Goal: Transaction & Acquisition: Obtain resource

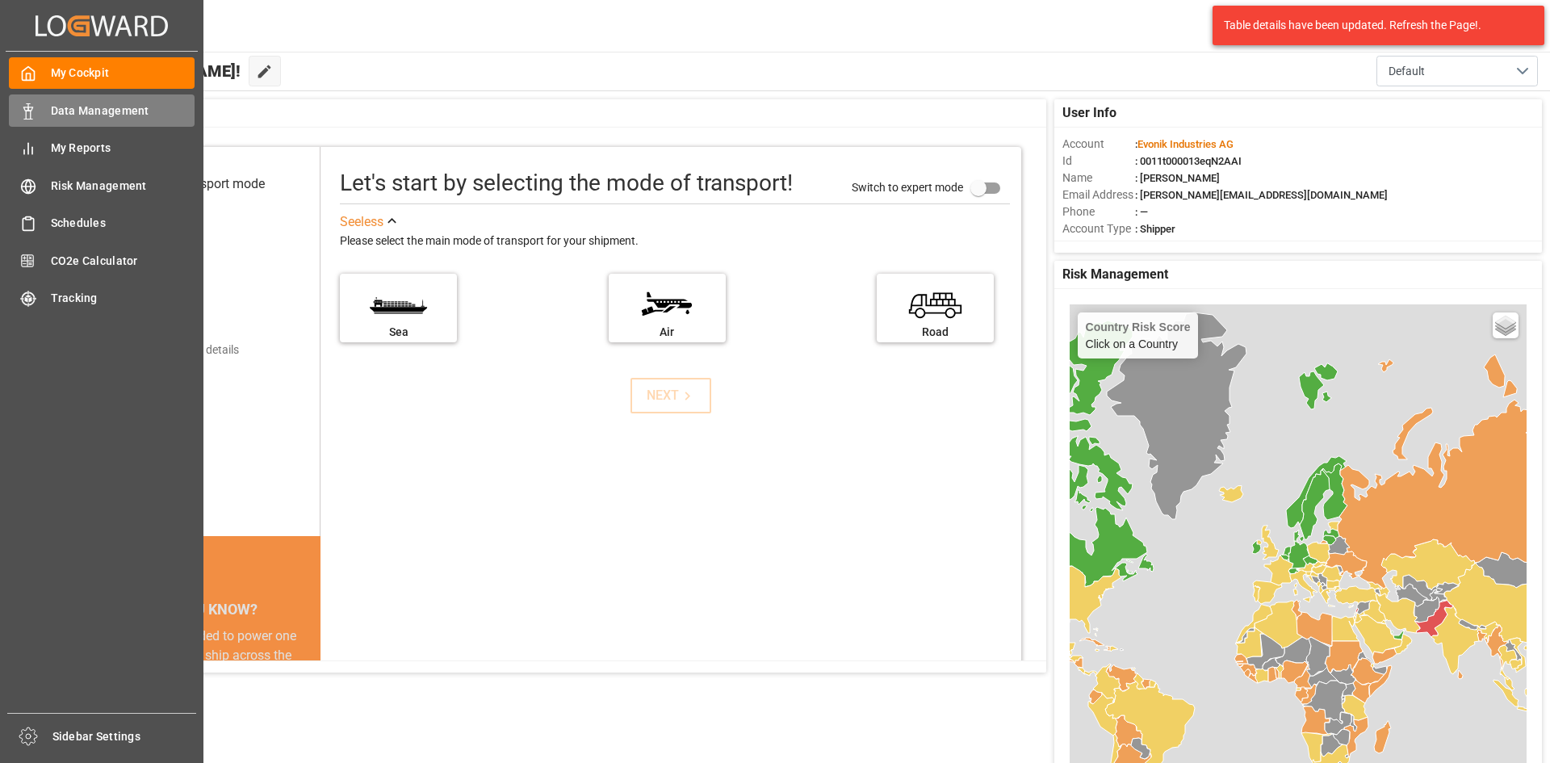
click at [23, 103] on div at bounding box center [22, 111] width 27 height 17
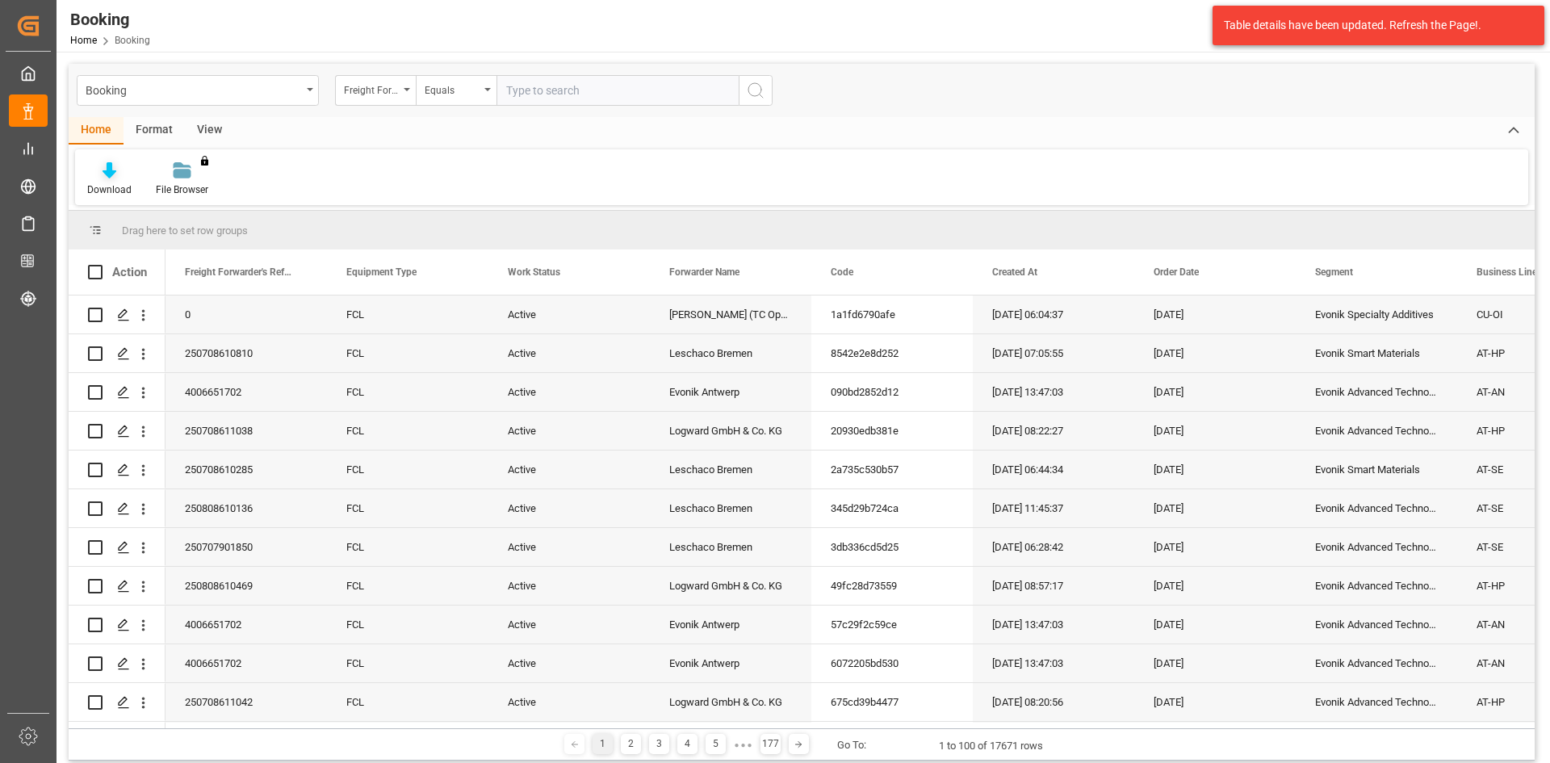
click at [111, 176] on icon at bounding box center [110, 170] width 14 height 16
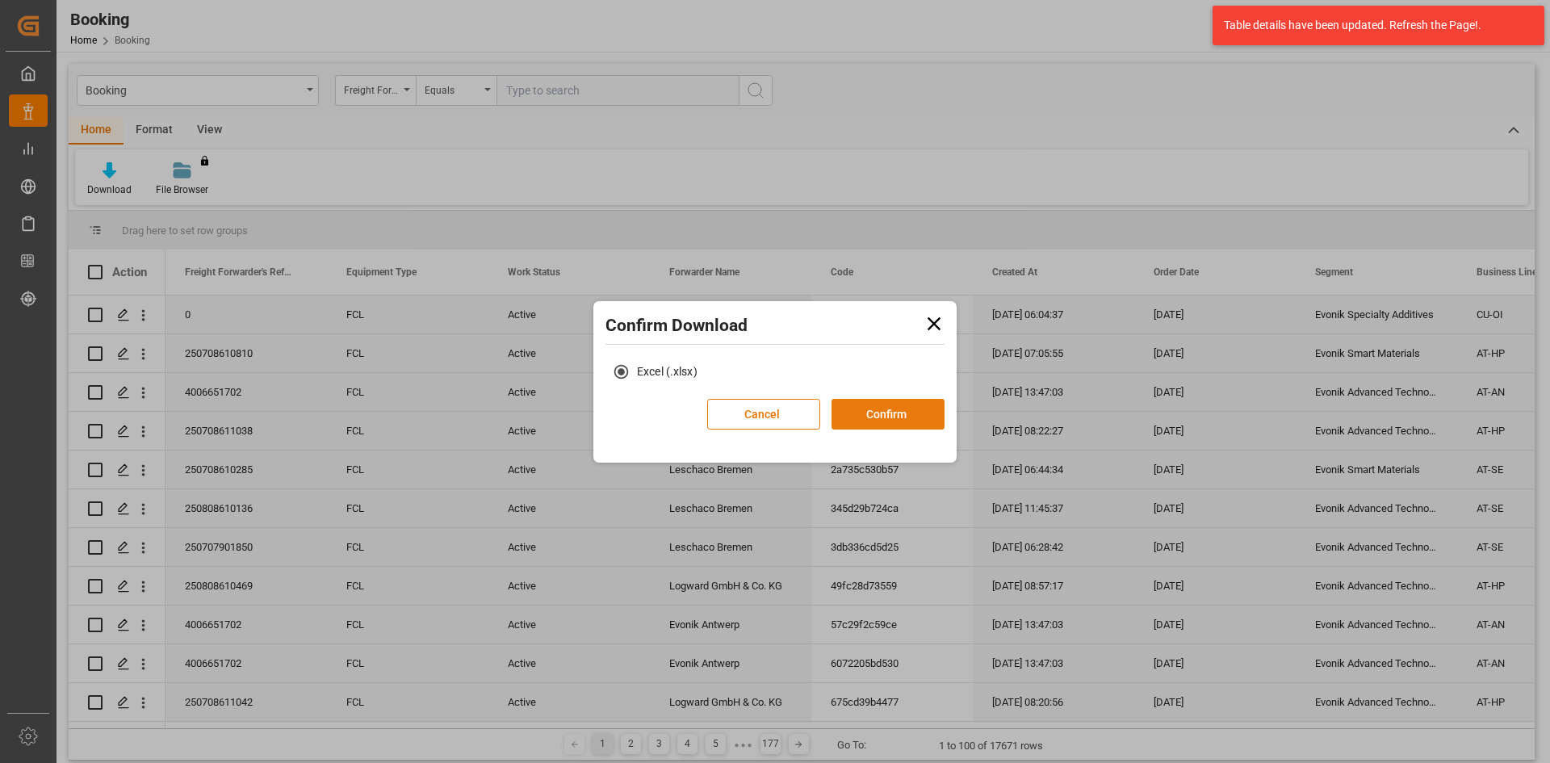
click at [876, 415] on button "Confirm" at bounding box center [888, 414] width 113 height 31
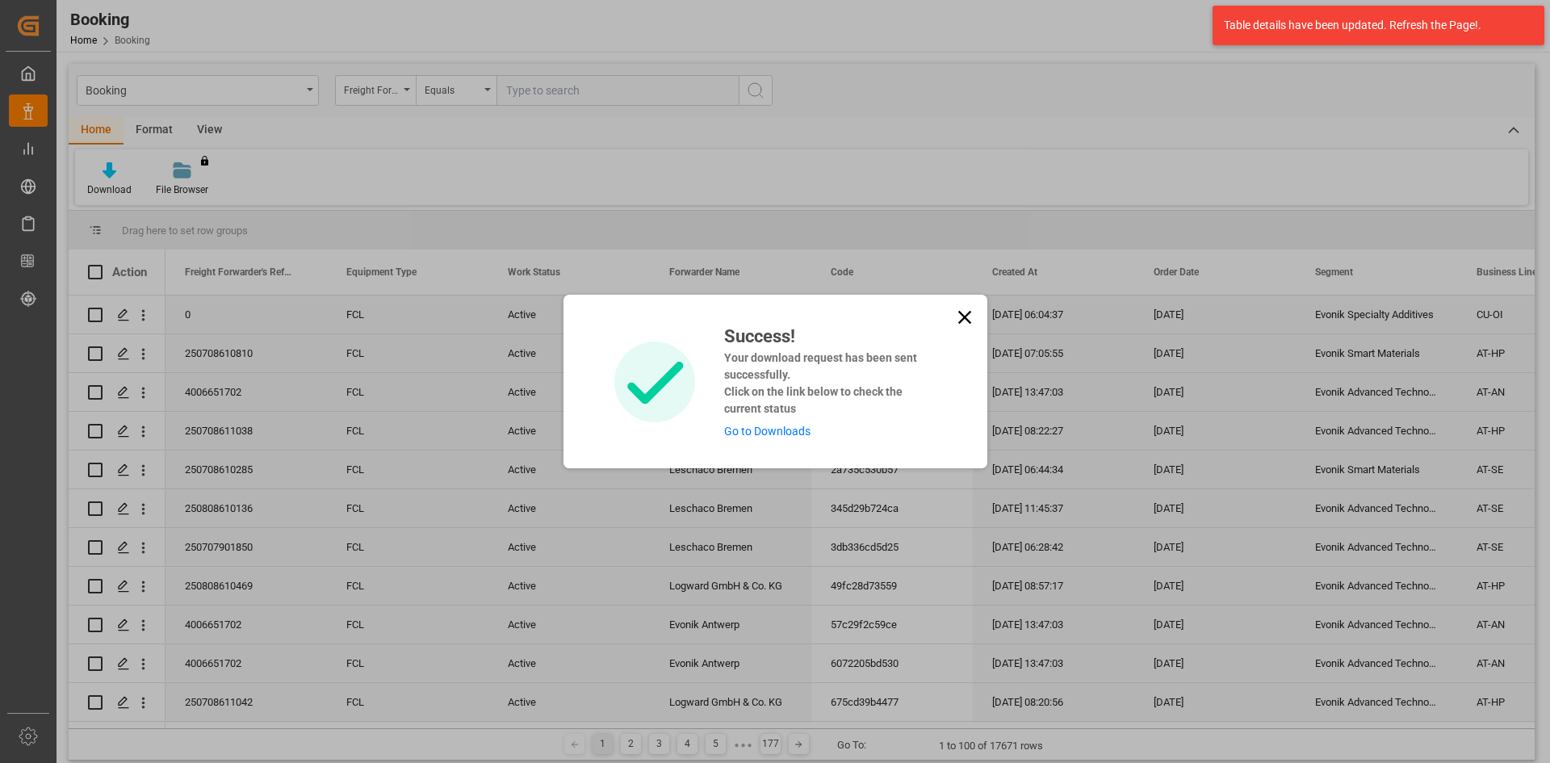
click at [799, 430] on link "Go to Downloads" at bounding box center [767, 431] width 86 height 13
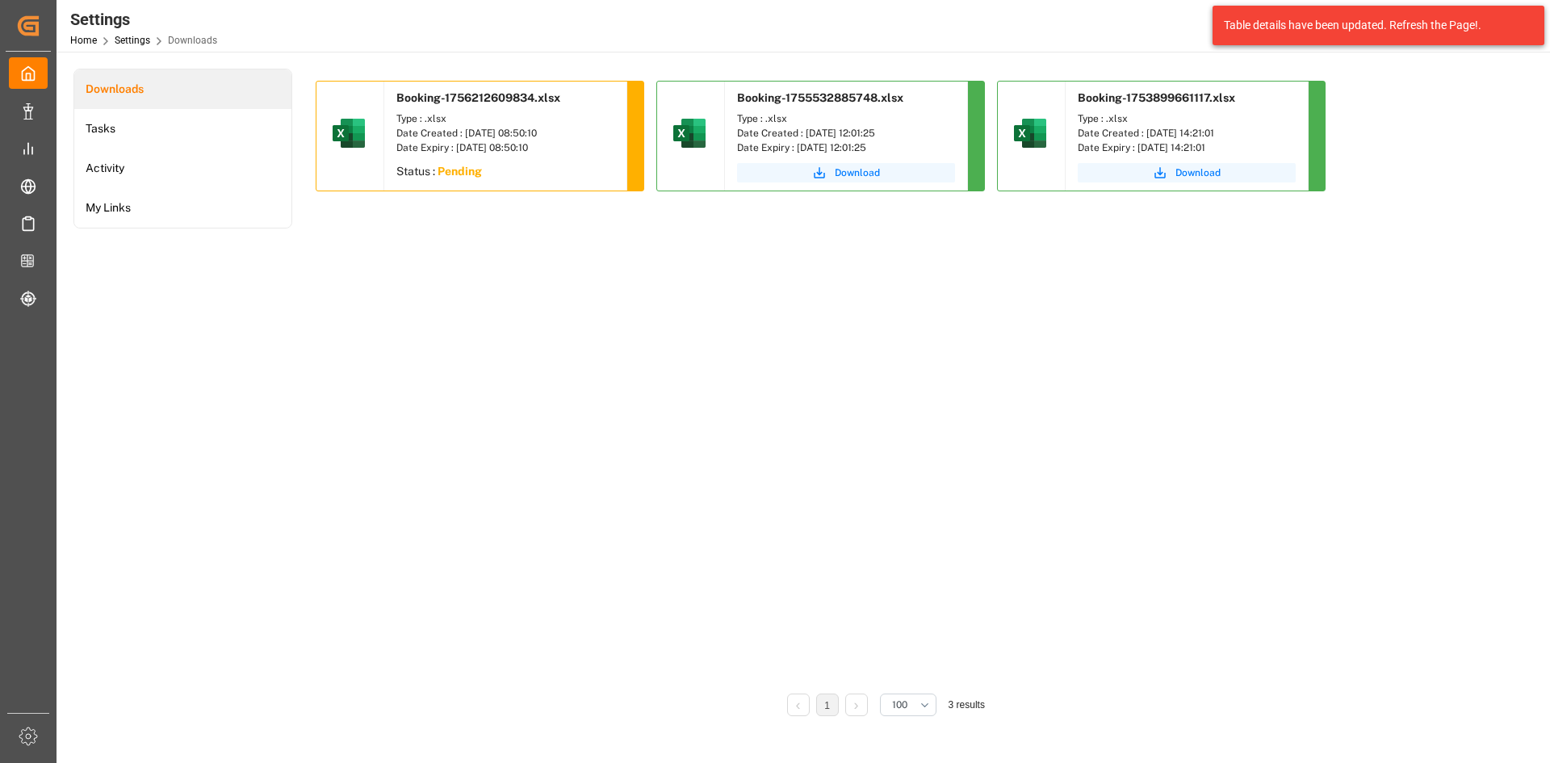
click at [1330, 27] on div "Table details have been updated. Refresh the Page!." at bounding box center [1372, 25] width 297 height 17
click at [433, 291] on div "Booking-1756212609834.xlsx Type : .xlsx Date Created : [DATE] 08:50:10 Date Exp…" at bounding box center [886, 381] width 1141 height 601
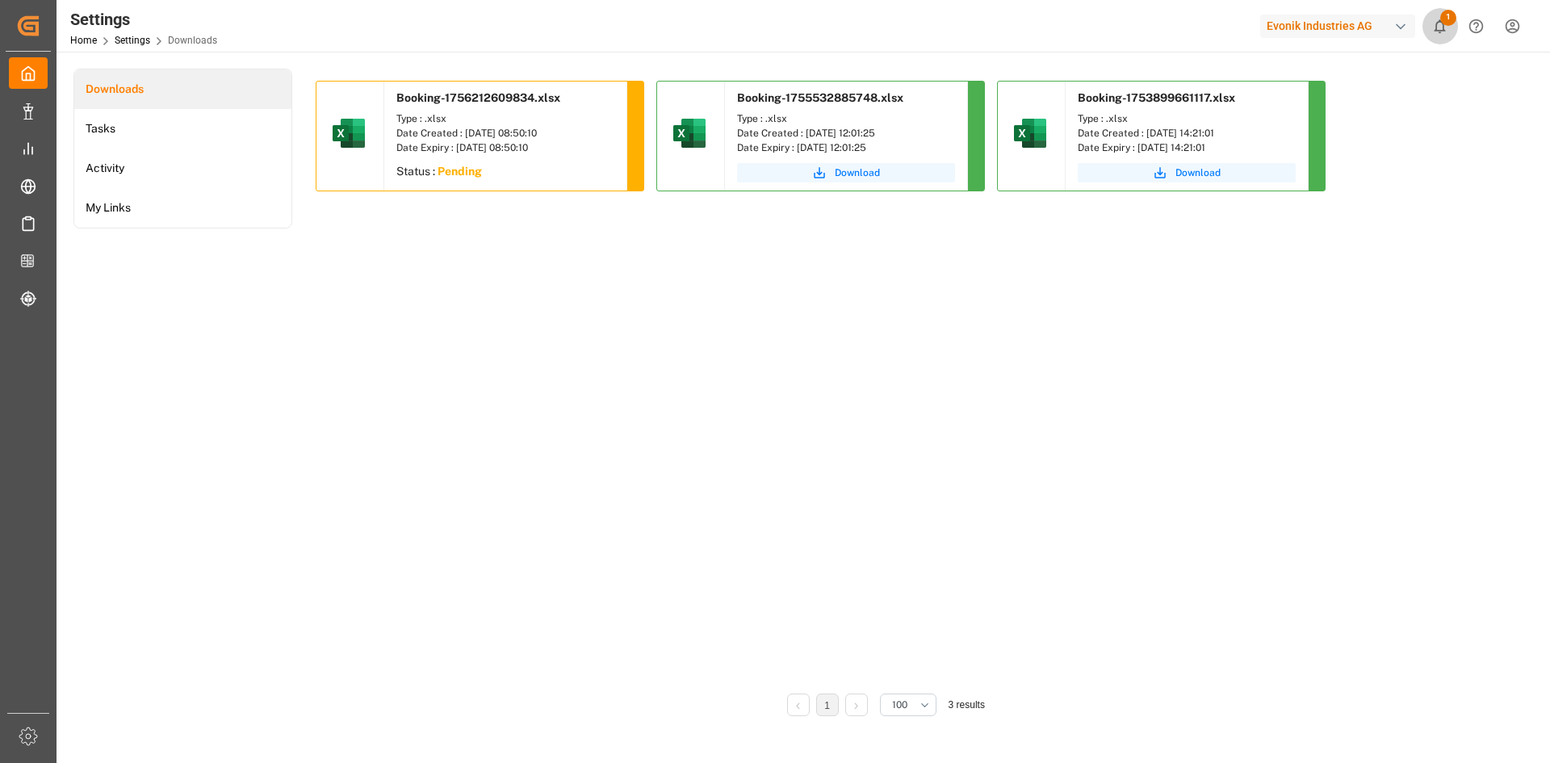
click at [1440, 23] on icon "show 1 new notifications" at bounding box center [1439, 26] width 17 height 17
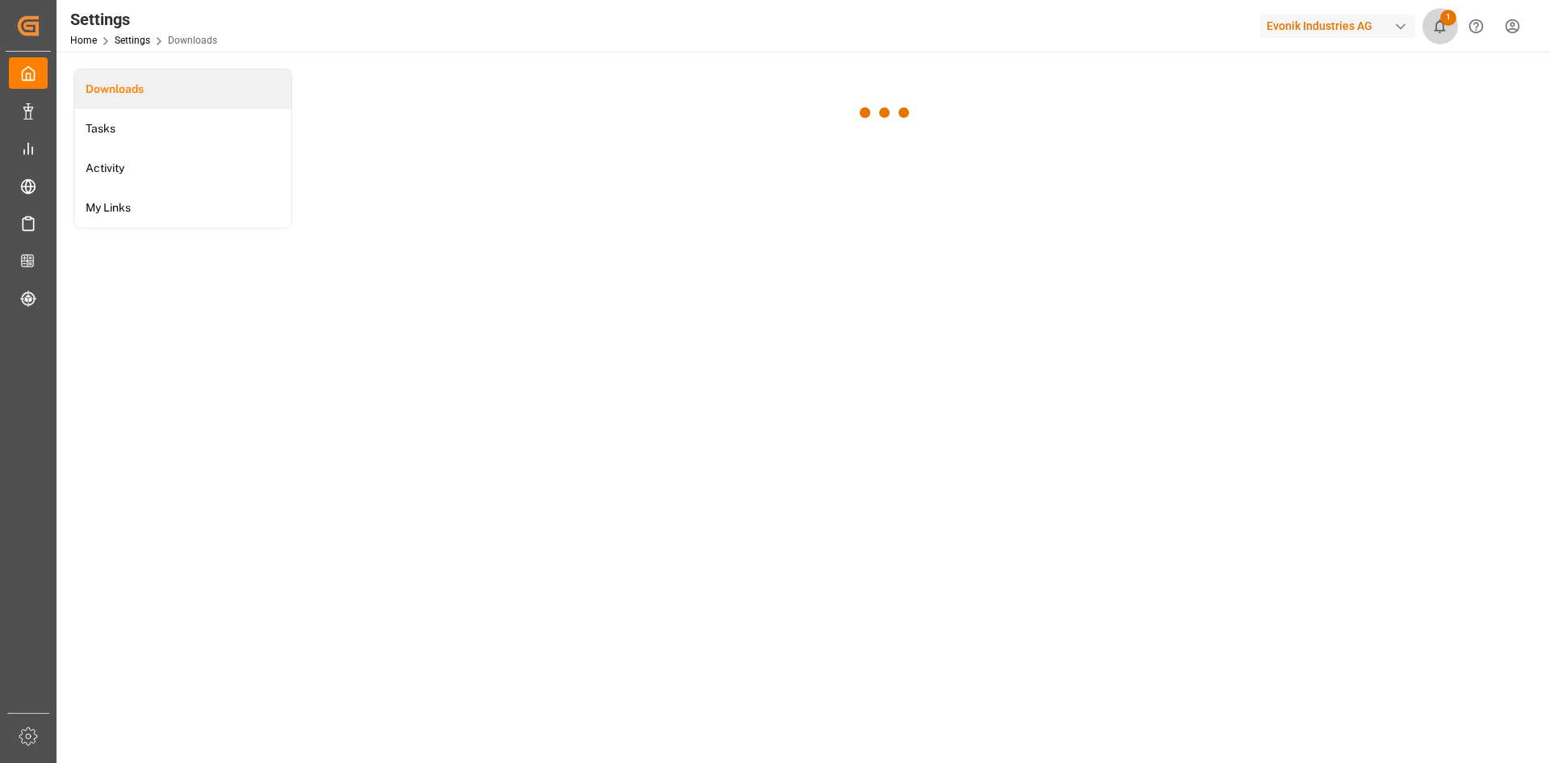
click at [1440, 23] on icon "show 1 new notifications" at bounding box center [1439, 26] width 17 height 17
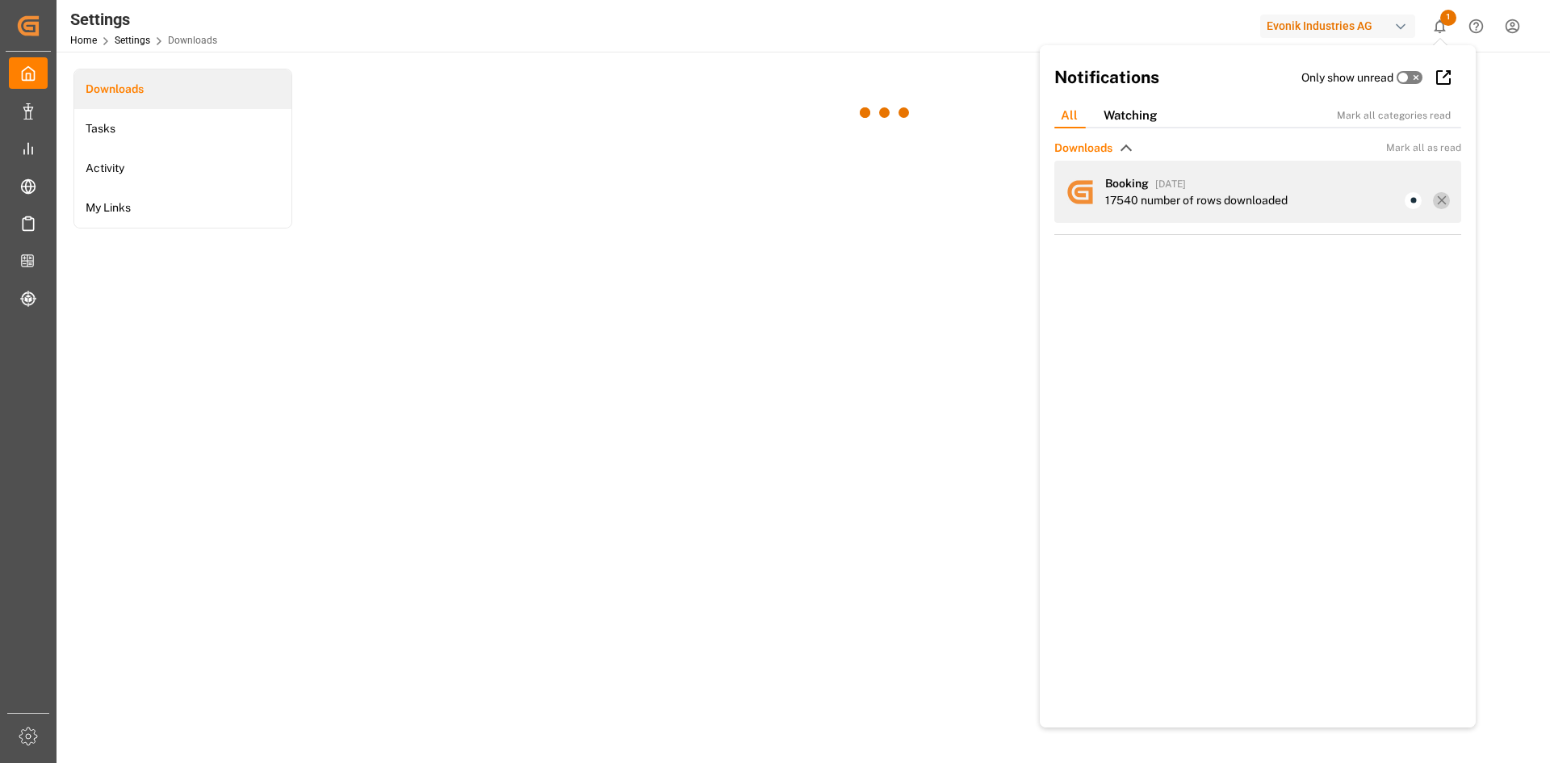
click at [1440, 199] on div "Settings Home Settings Downloads Evonik Industries AG 1 Notifications Only show…" at bounding box center [802, 381] width 1490 height 763
click at [1435, 197] on icon at bounding box center [1442, 200] width 15 height 15
click at [1405, 198] on div at bounding box center [1413, 200] width 17 height 17
click at [1405, 202] on div at bounding box center [1413, 200] width 17 height 17
click at [1331, 183] on div "Booking 7 days ago" at bounding box center [1277, 183] width 345 height 17
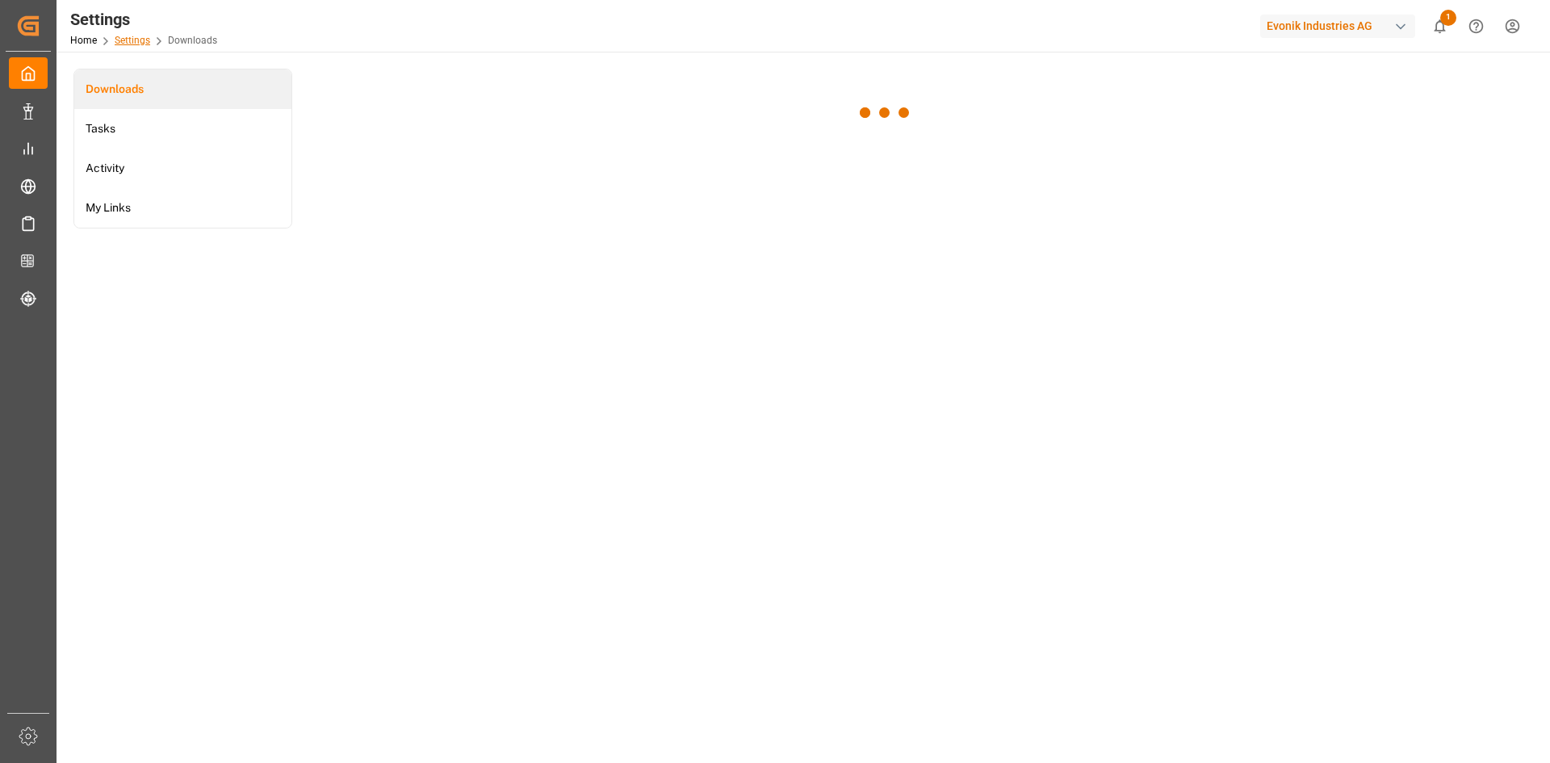
click at [132, 36] on link "Settings" at bounding box center [133, 40] width 36 height 11
click at [1438, 27] on icon "show 2 new notifications" at bounding box center [1439, 26] width 17 height 17
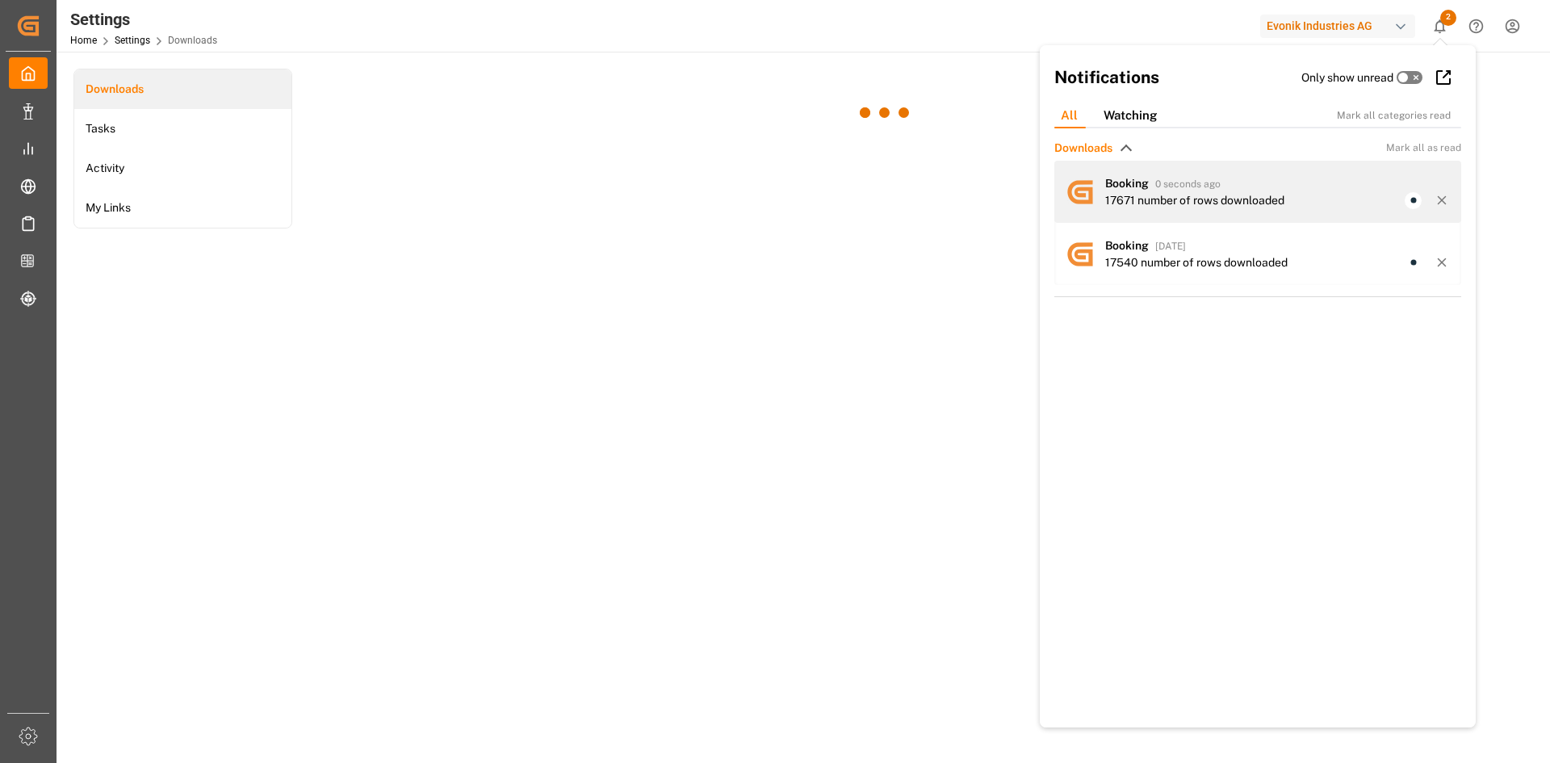
click at [1180, 191] on div "Booking 0 seconds ago" at bounding box center [1277, 183] width 345 height 17
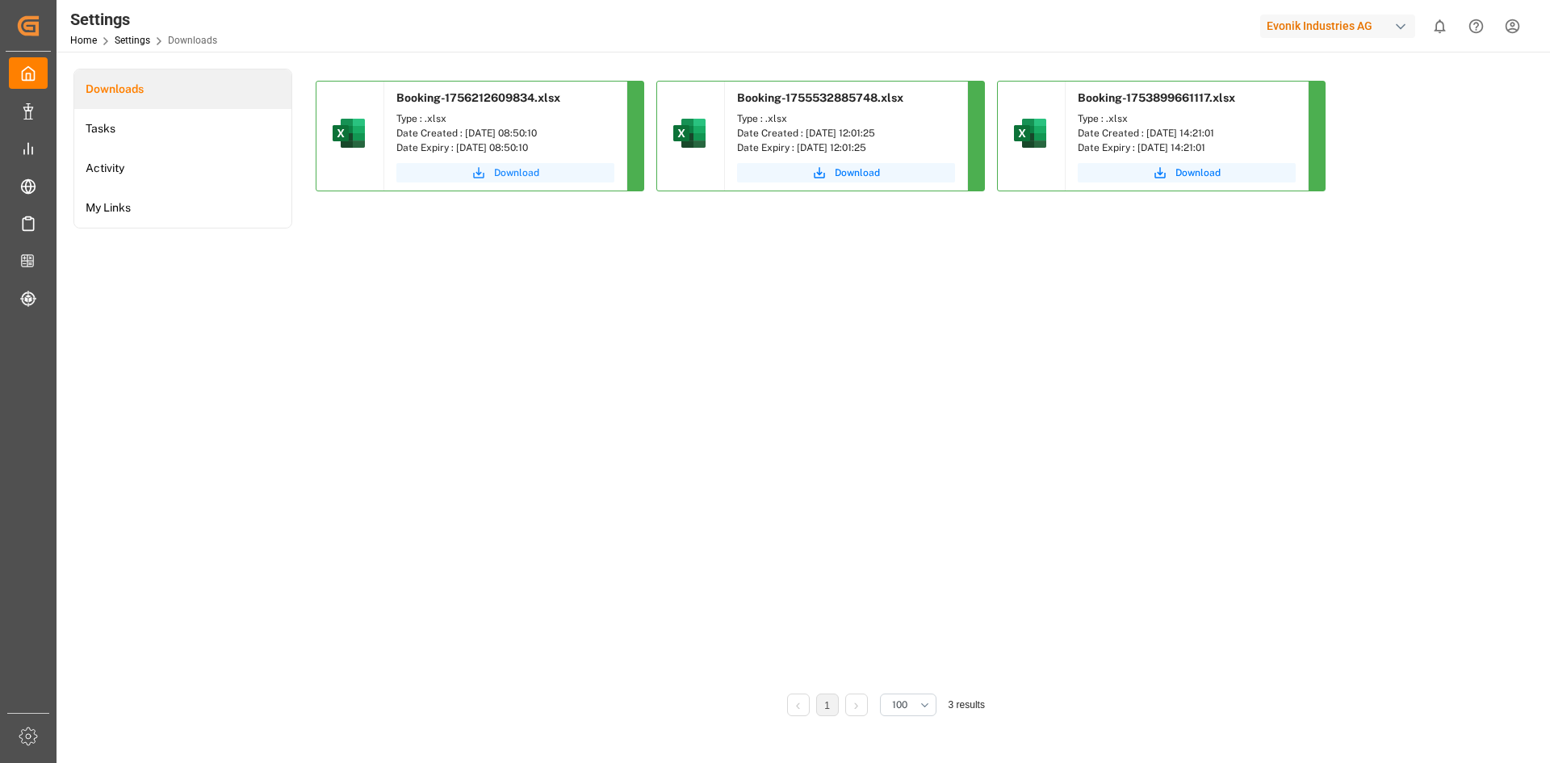
click at [507, 173] on span "Download" at bounding box center [516, 173] width 45 height 15
